Goal: Task Accomplishment & Management: Complete application form

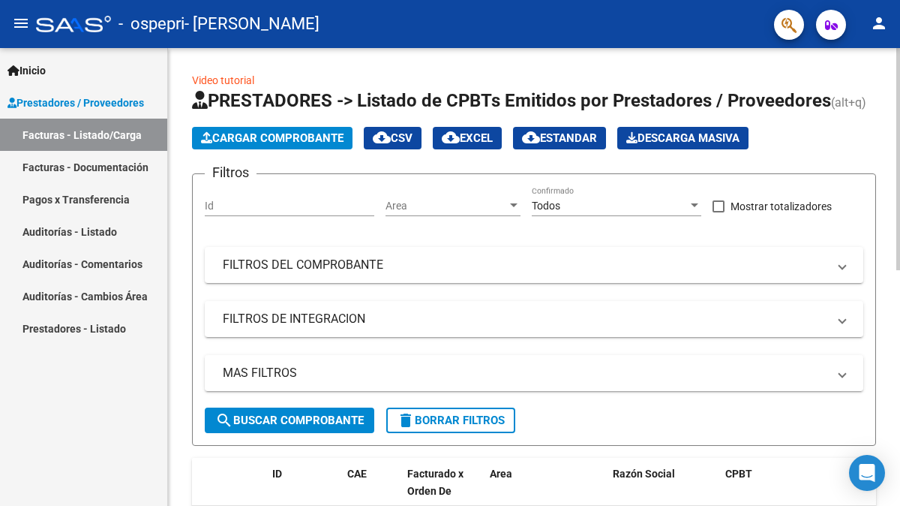
scroll to position [458, 0]
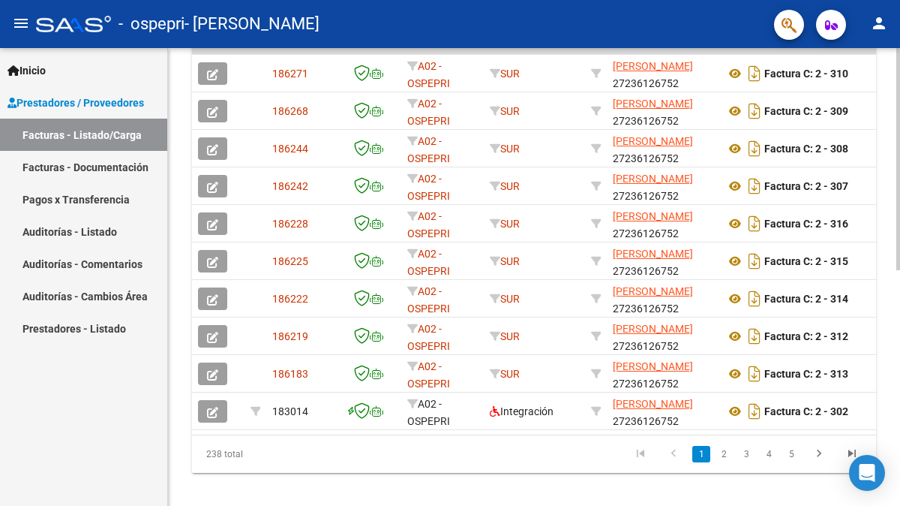
click at [897, 344] on div at bounding box center [898, 277] width 4 height 458
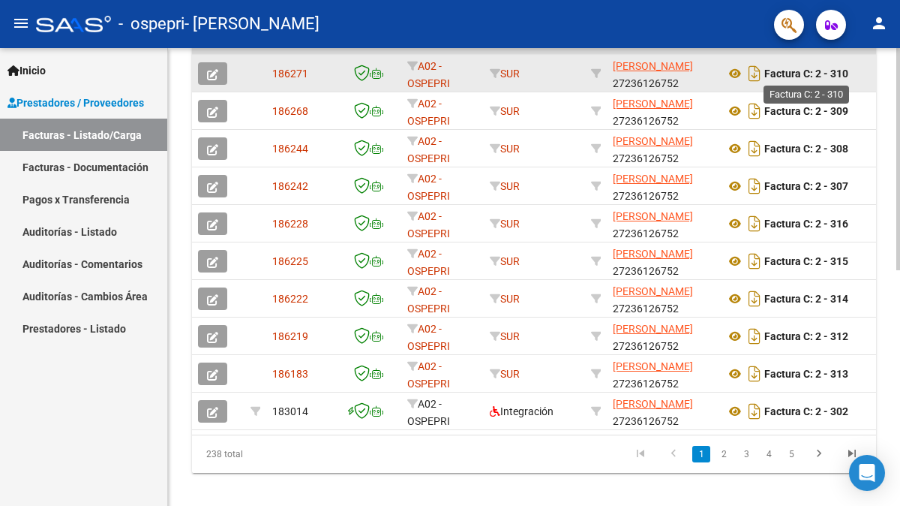
click at [788, 77] on strong "Factura C: 2 - 310" at bounding box center [806, 74] width 84 height 12
click at [848, 77] on strong "Factura C: 2 - 310" at bounding box center [806, 74] width 84 height 12
click at [736, 70] on icon at bounding box center [735, 74] width 20 height 18
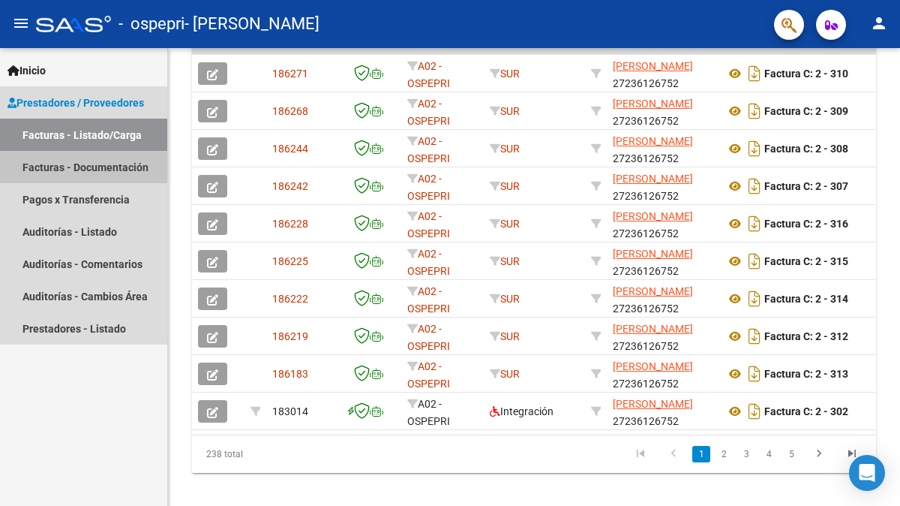
click at [103, 167] on link "Facturas - Documentación" at bounding box center [83, 167] width 167 height 32
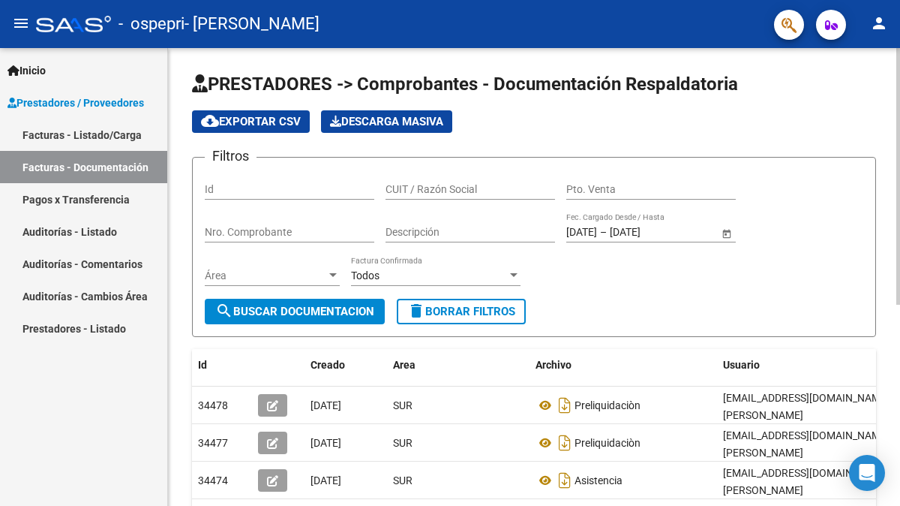
scroll to position [359, 0]
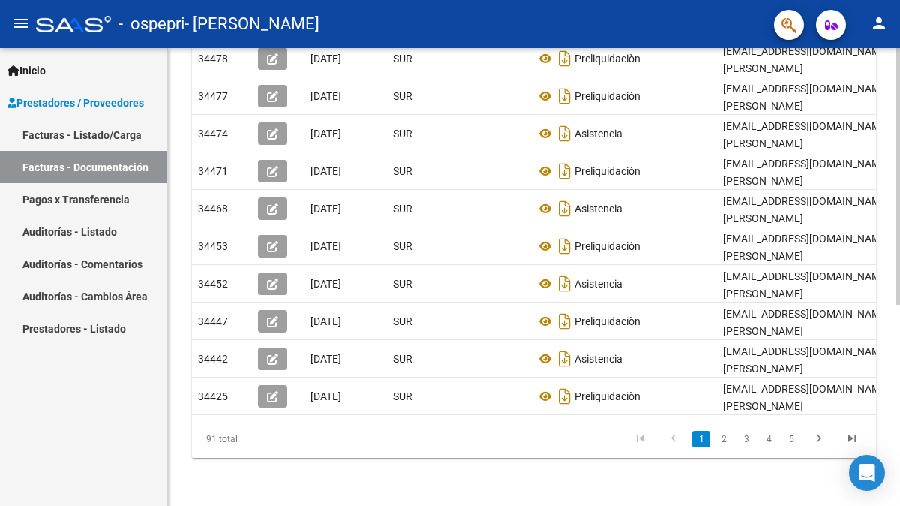
click at [899, 313] on div at bounding box center [898, 277] width 4 height 458
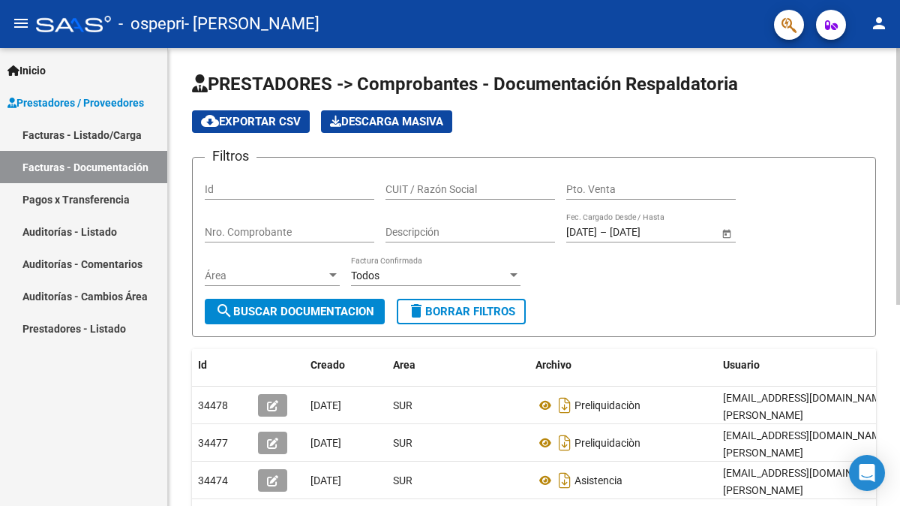
click at [899, 101] on div at bounding box center [898, 277] width 4 height 458
click at [299, 233] on input "Nro. Comprobante" at bounding box center [290, 232] width 170 height 13
type input "310"
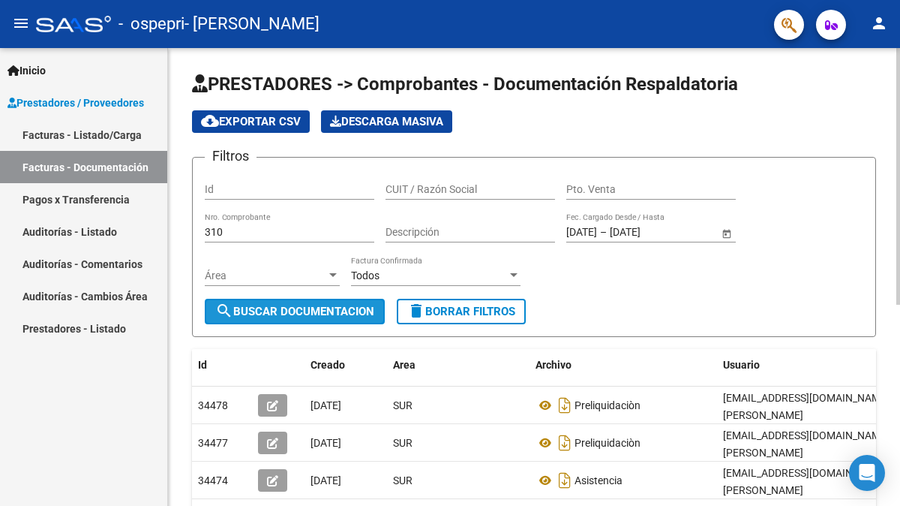
click at [284, 313] on span "search Buscar Documentacion" at bounding box center [294, 312] width 159 height 14
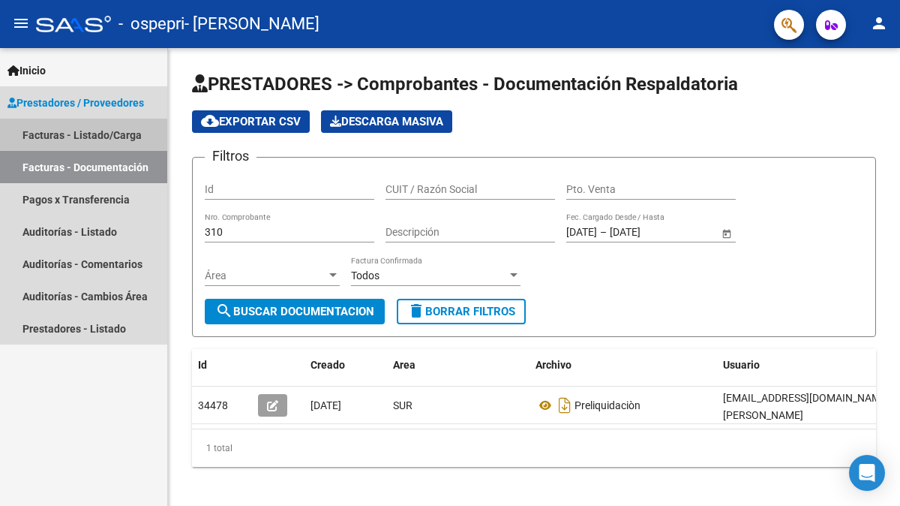
click at [85, 134] on link "Facturas - Listado/Carga" at bounding box center [83, 135] width 167 height 32
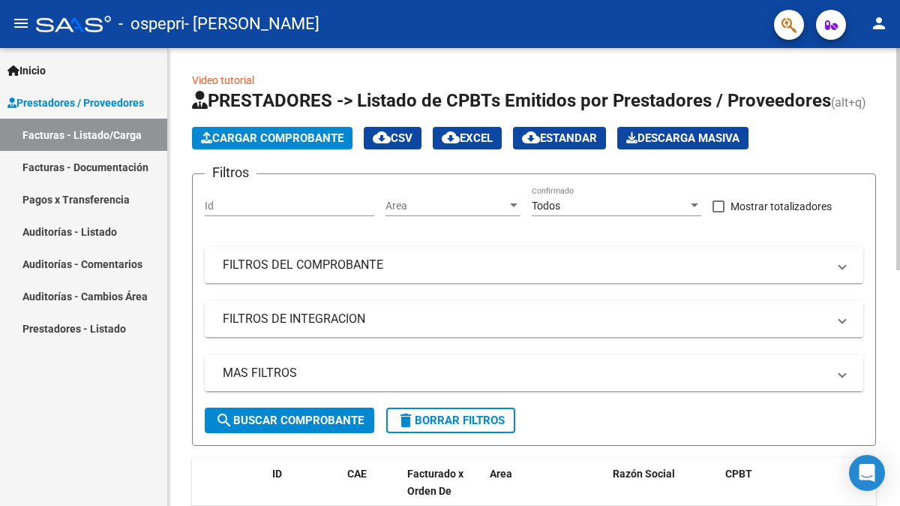
click at [895, 436] on div "Video tutorial PRESTADORES -> Listado de CPBTs Emitidos por Prestadores / Prove…" at bounding box center [534, 513] width 732 height 930
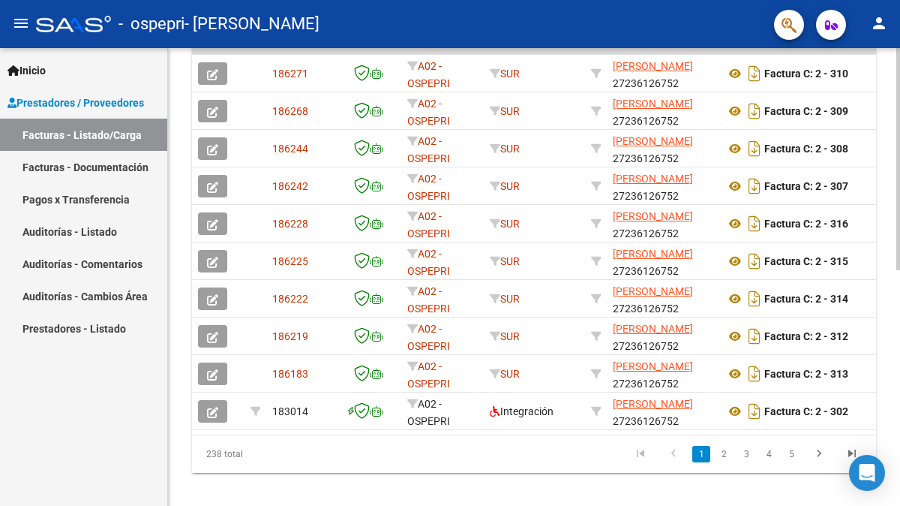
click at [898, 440] on div at bounding box center [898, 277] width 4 height 458
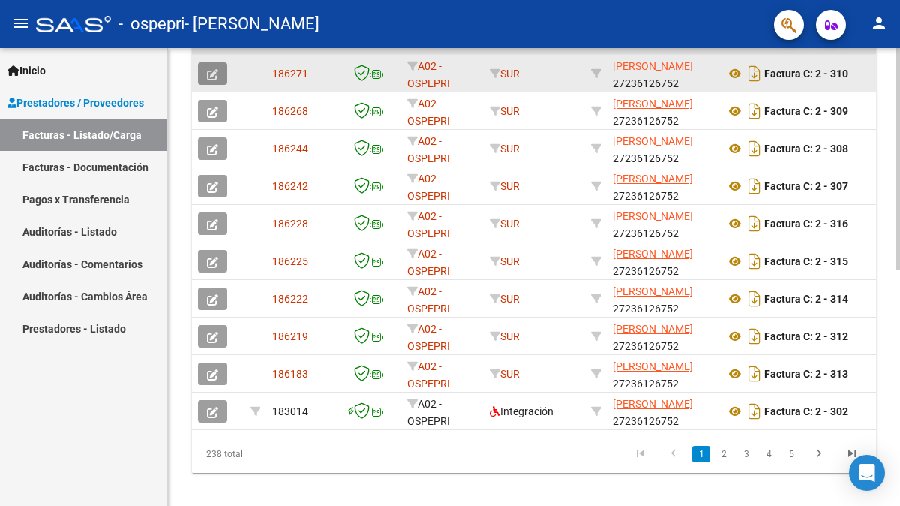
click at [218, 78] on icon "button" at bounding box center [212, 74] width 11 height 11
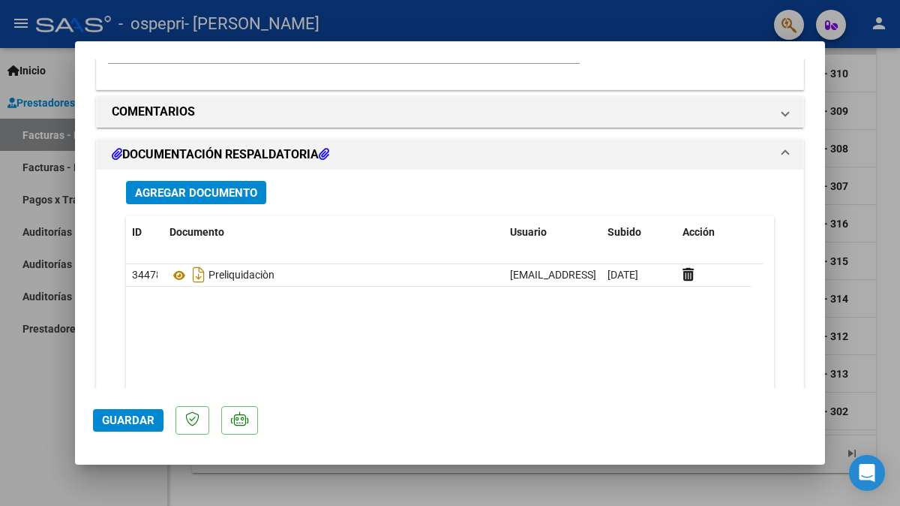
scroll to position [1140, 0]
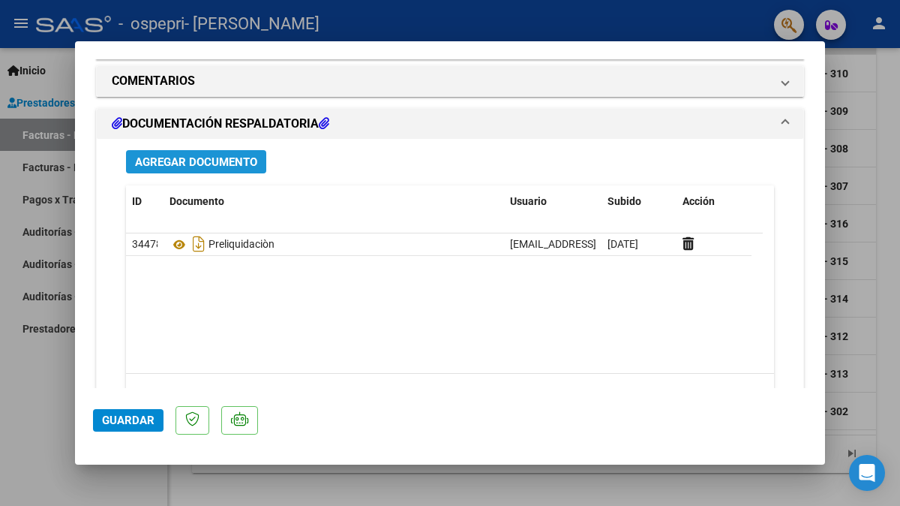
click at [194, 163] on span "Agregar Documento" at bounding box center [196, 162] width 122 height 14
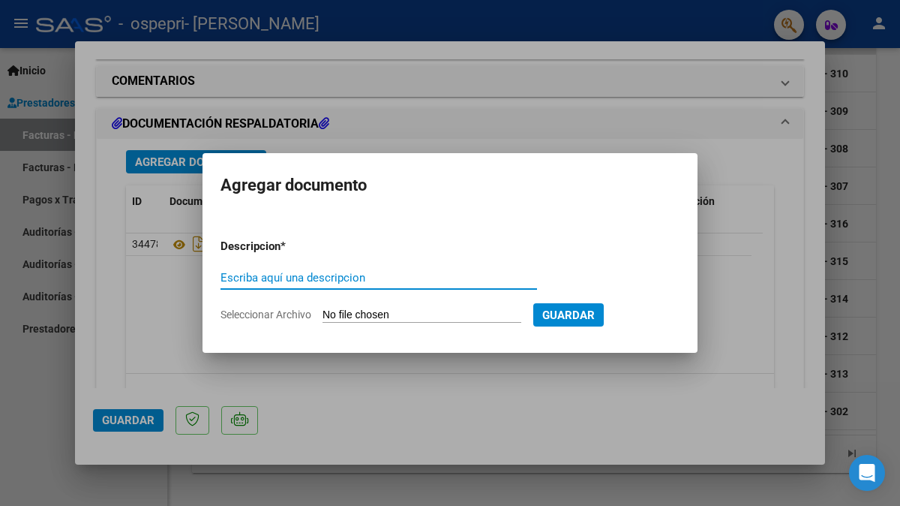
type input "a"
type input "ASISTENCIA"
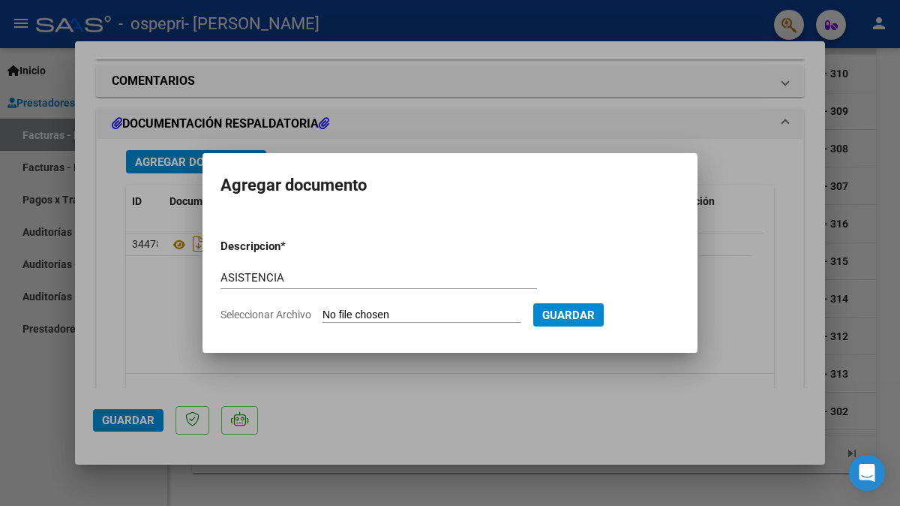
click at [386, 314] on input "Seleccionar Archivo" at bounding box center [422, 315] width 199 height 14
type input "C:\fakepath\CamScanner [DATE] 01.05.pdf"
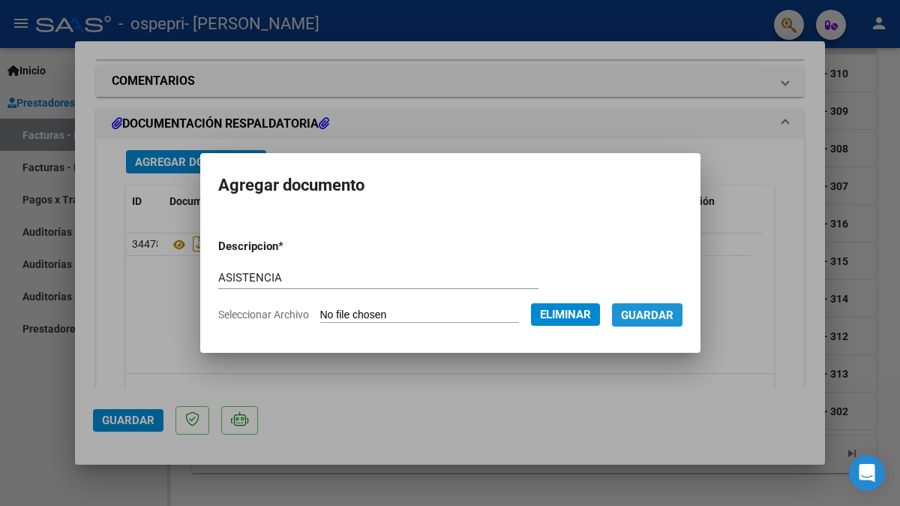
click at [653, 317] on span "Guardar" at bounding box center [647, 315] width 53 height 14
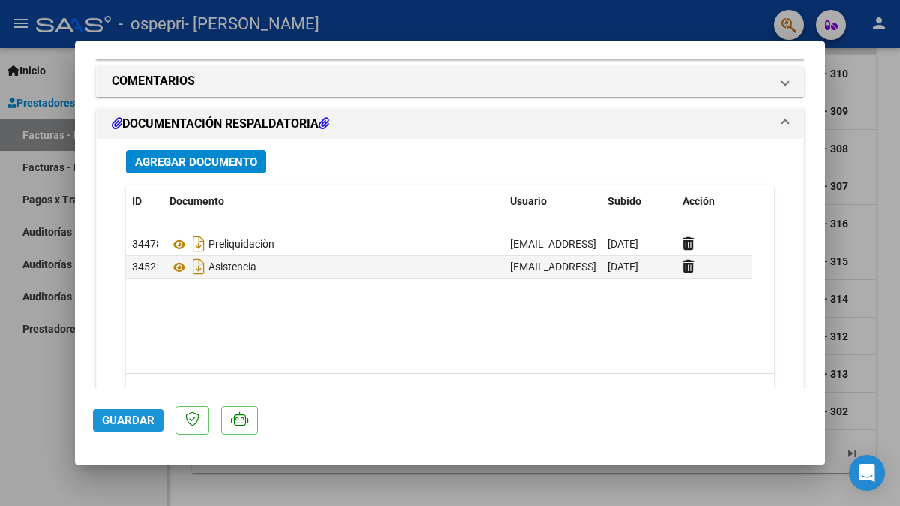
click at [121, 422] on span "Guardar" at bounding box center [128, 420] width 53 height 14
click at [890, 436] on div at bounding box center [450, 253] width 900 height 506
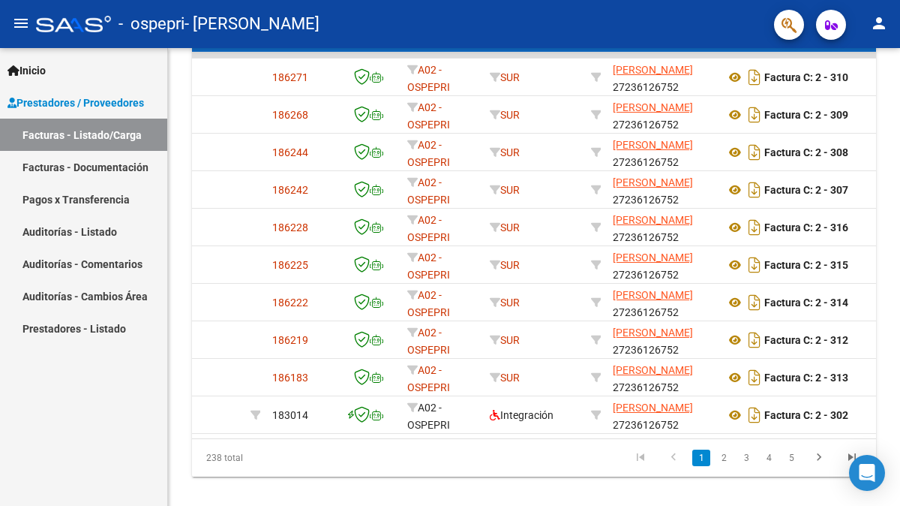
click at [890, 436] on div "Video tutorial PRESTADORES -> Listado de CPBTs Emitidos por Prestadores / Prove…" at bounding box center [534, 57] width 732 height 934
